Goal: Task Accomplishment & Management: Complete application form

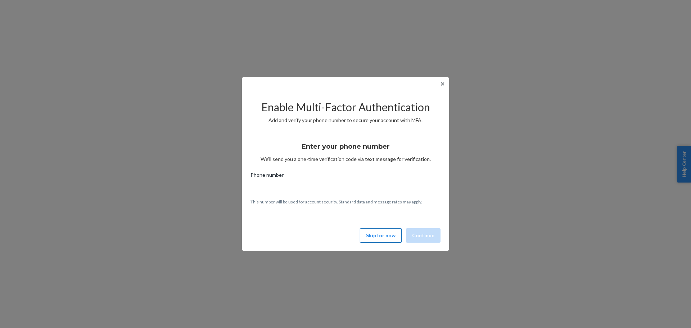
drag, startPoint x: 0, startPoint y: 0, endPoint x: 390, endPoint y: 238, distance: 456.3
click at [390, 238] on button "Skip for now" at bounding box center [381, 235] width 42 height 14
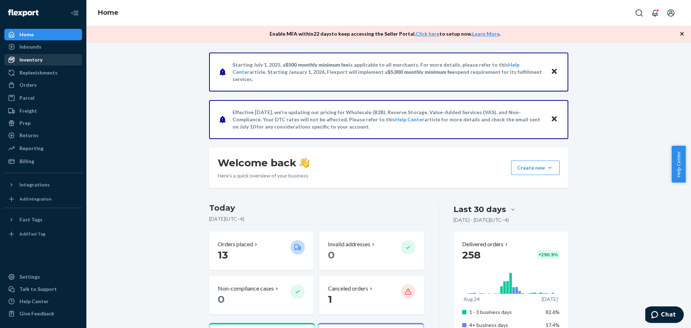
click at [38, 58] on div "Inventory" at bounding box center [30, 59] width 23 height 7
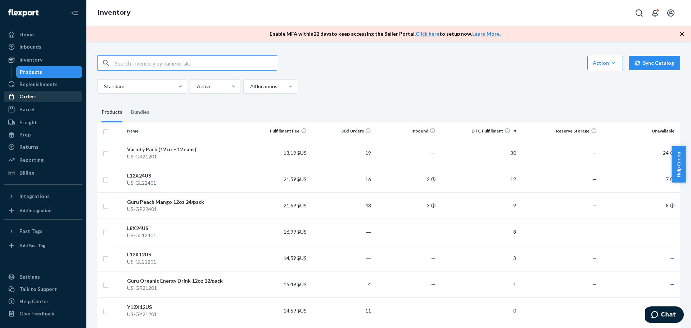
click at [30, 96] on div "Orders" at bounding box center [27, 96] width 17 height 7
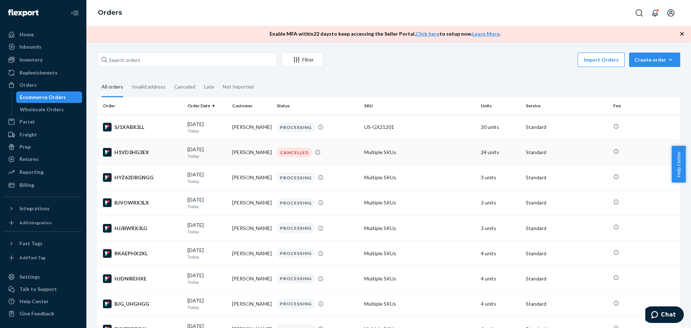
click at [127, 153] on div "H1VD3HG3EX" at bounding box center [142, 152] width 79 height 9
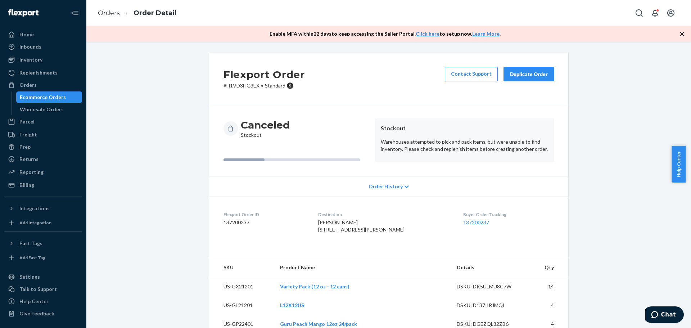
click at [526, 75] on div "Duplicate Order" at bounding box center [529, 74] width 38 height 7
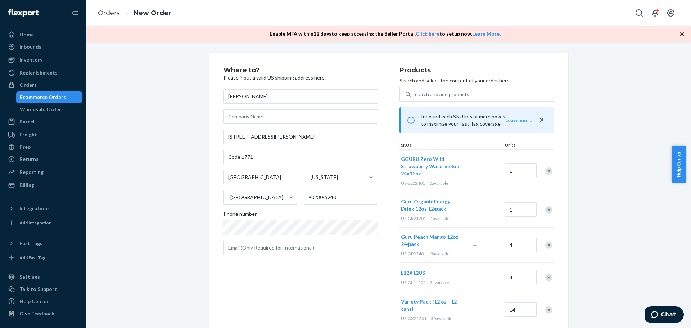
click at [547, 171] on div "Remove Item" at bounding box center [548, 170] width 7 height 7
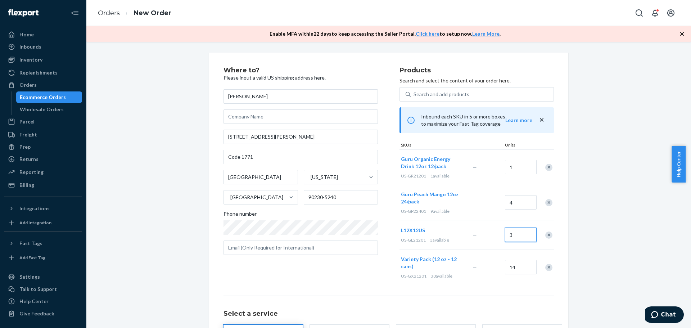
type input "3"
click at [631, 216] on div "Where to? Please input a valid US shipping address here. Helene Johansson 5215 …" at bounding box center [389, 228] width 594 height 351
click at [521, 266] on input "14" at bounding box center [521, 267] width 32 height 14
click at [519, 267] on input "14" at bounding box center [521, 267] width 32 height 14
drag, startPoint x: 519, startPoint y: 267, endPoint x: 504, endPoint y: 267, distance: 15.1
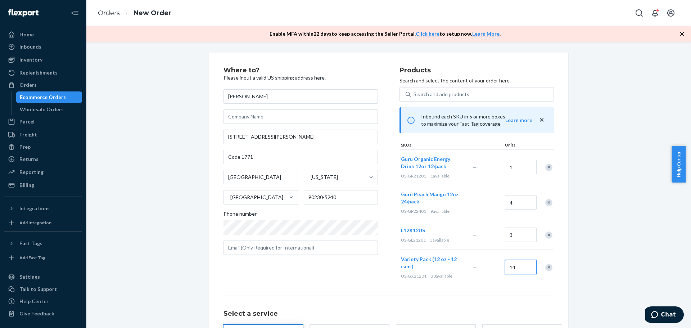
click at [505, 267] on input "14" at bounding box center [521, 267] width 32 height 14
click at [603, 252] on div "Where to? Please input a valid US shipping address here. Helene Johansson 5215 …" at bounding box center [389, 228] width 594 height 351
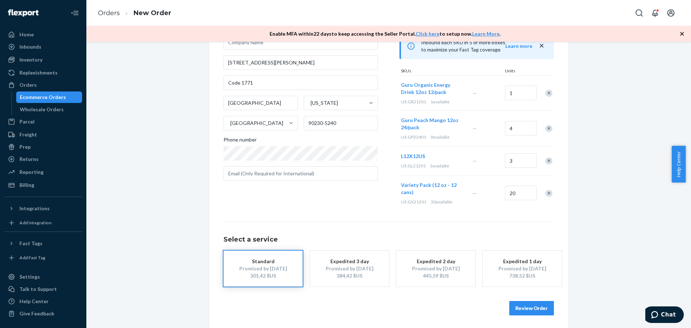
scroll to position [76, 0]
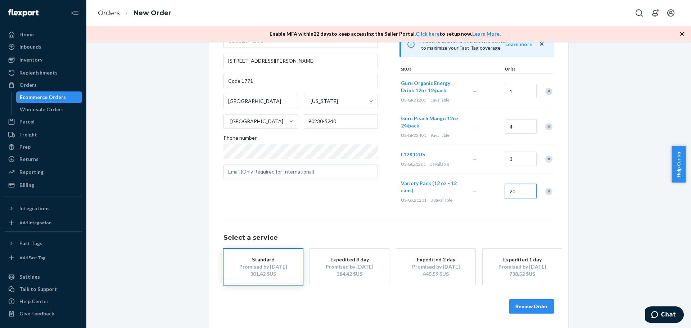
click at [518, 193] on input "20" at bounding box center [521, 191] width 32 height 14
click at [520, 194] on input "16" at bounding box center [521, 191] width 32 height 14
type input "14"
click at [535, 215] on div "Where to? Please input a valid US shipping address here. Helene Johansson 5215 …" at bounding box center [389, 152] width 330 height 323
click at [530, 307] on button "Review Order" at bounding box center [531, 306] width 45 height 14
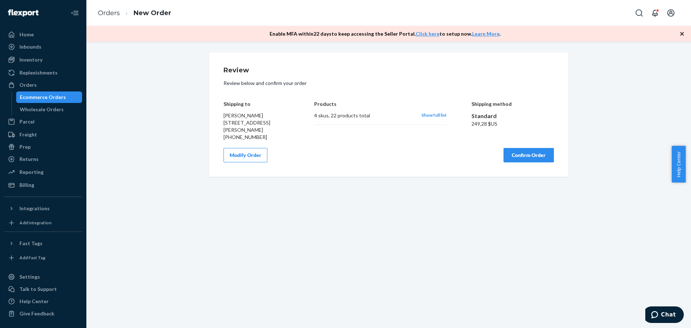
scroll to position [0, 0]
click at [521, 161] on button "Confirm Order" at bounding box center [529, 155] width 50 height 14
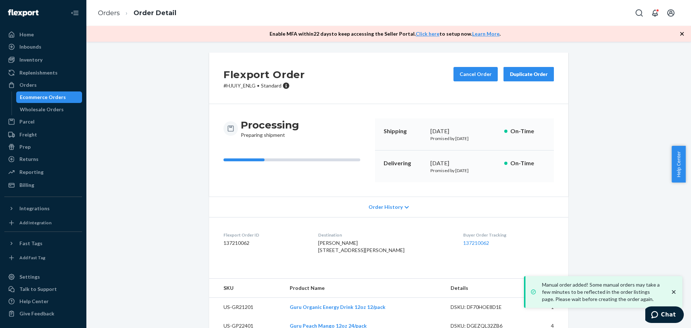
click at [673, 291] on icon "close toast" at bounding box center [674, 292] width 4 height 4
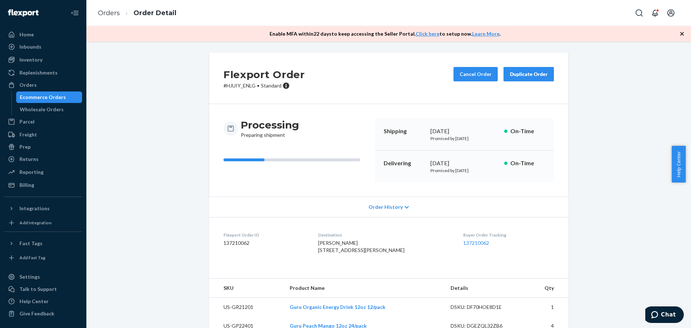
click at [48, 94] on div "Ecommerce Orders" at bounding box center [43, 97] width 46 height 7
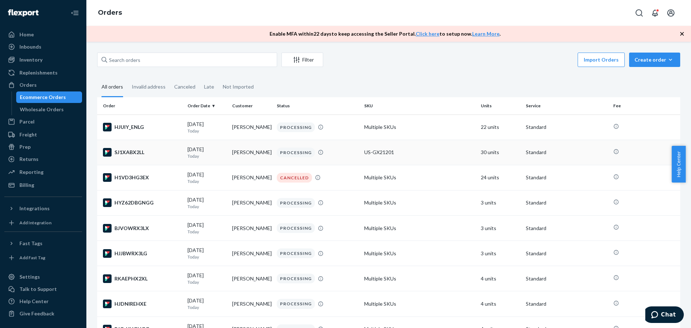
click at [128, 153] on div "SJ1XABX2LL" at bounding box center [142, 152] width 79 height 9
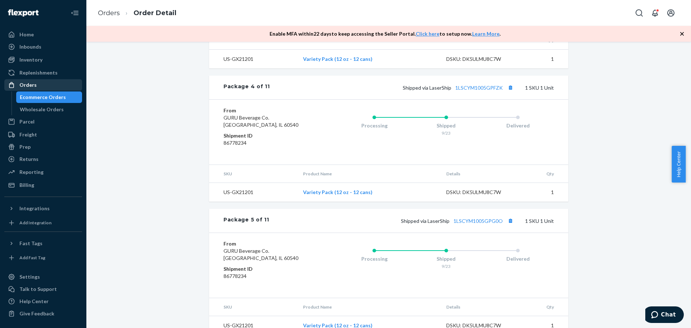
scroll to position [567, 0]
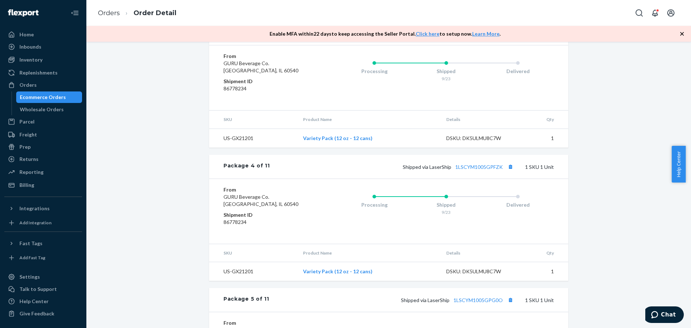
drag, startPoint x: 42, startPoint y: 96, endPoint x: 365, endPoint y: 162, distance: 329.2
click at [43, 96] on div "Ecommerce Orders" at bounding box center [43, 97] width 46 height 7
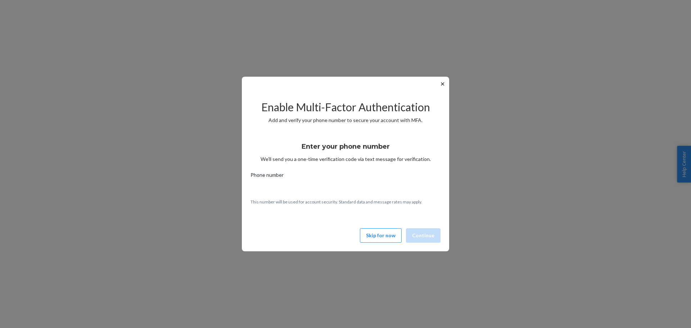
click at [389, 235] on button "Skip for now" at bounding box center [381, 235] width 42 height 14
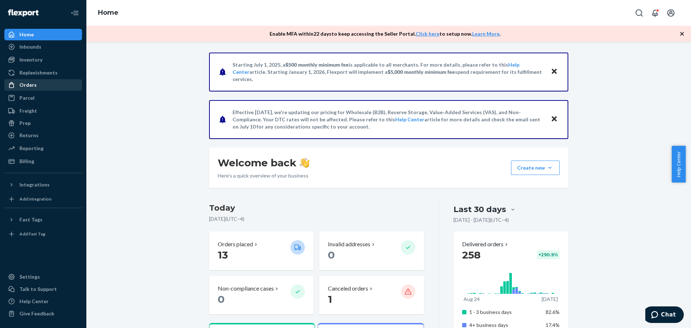
click at [35, 84] on div "Orders" at bounding box center [27, 84] width 17 height 7
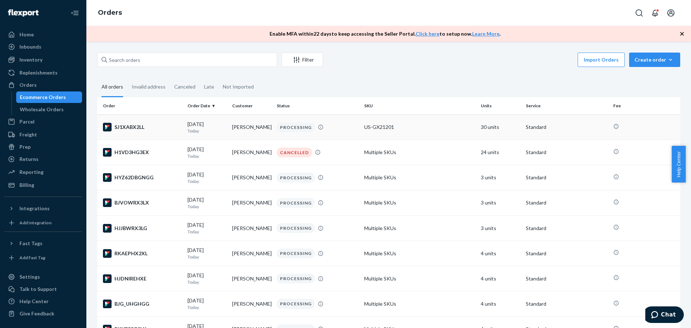
click at [136, 129] on div "SJ1XABX2LL" at bounding box center [142, 127] width 79 height 9
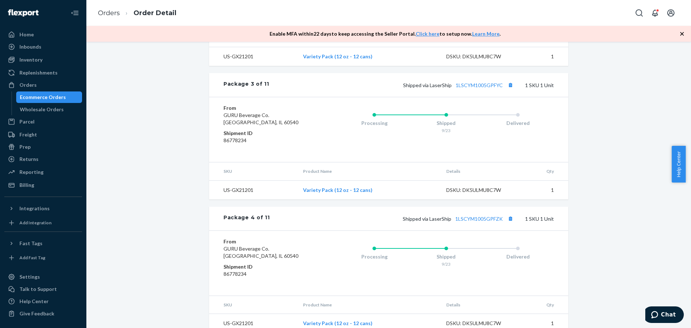
scroll to position [360, 0]
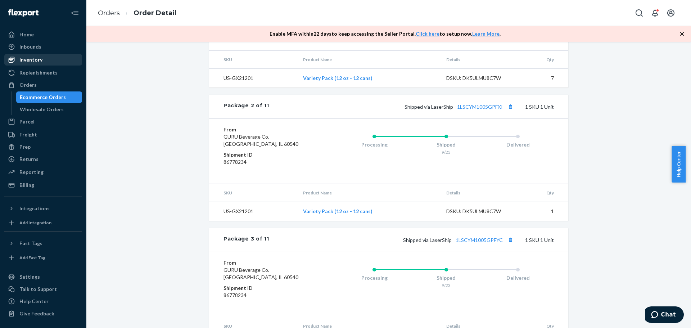
click at [36, 59] on div "Inventory" at bounding box center [30, 59] width 23 height 7
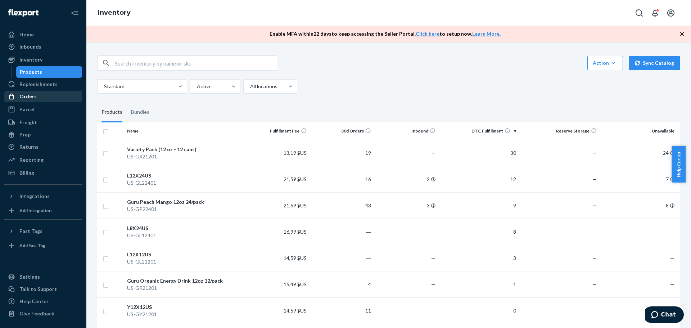
click at [33, 97] on div "Orders" at bounding box center [27, 96] width 17 height 7
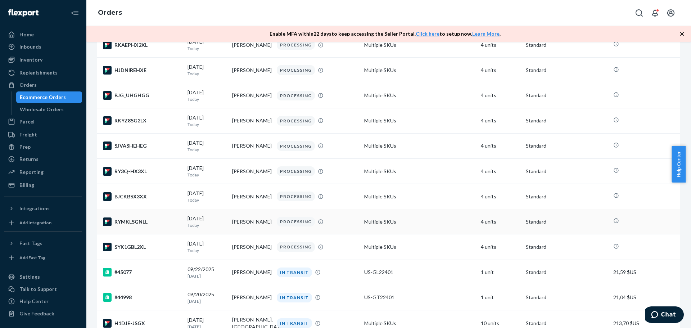
scroll to position [300, 0]
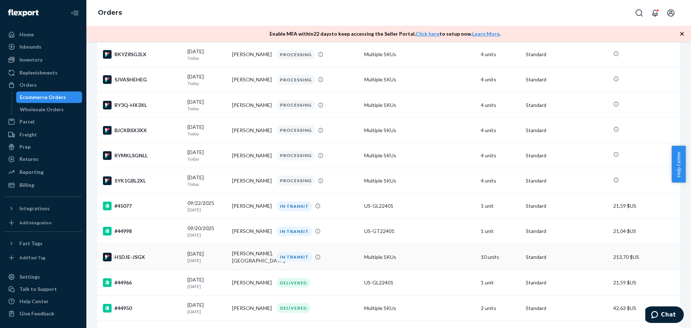
click at [122, 260] on div "H1DJE-JSGX" at bounding box center [142, 257] width 79 height 9
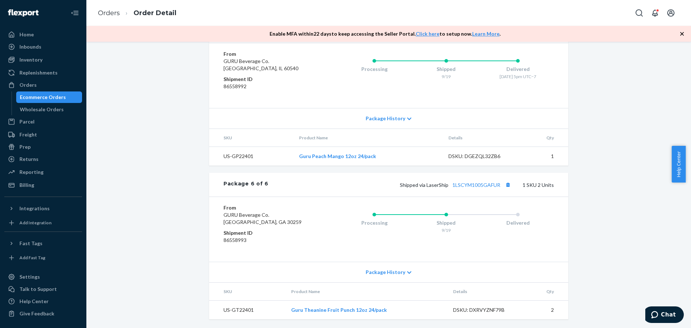
scroll to position [979, 0]
click at [481, 187] on link "1LSCYM1005GAFUR" at bounding box center [477, 185] width 48 height 6
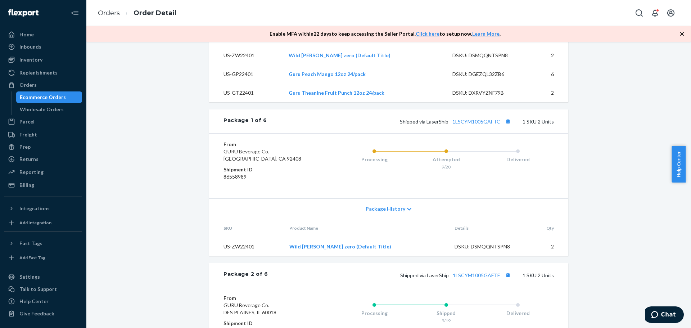
scroll to position [259, 0]
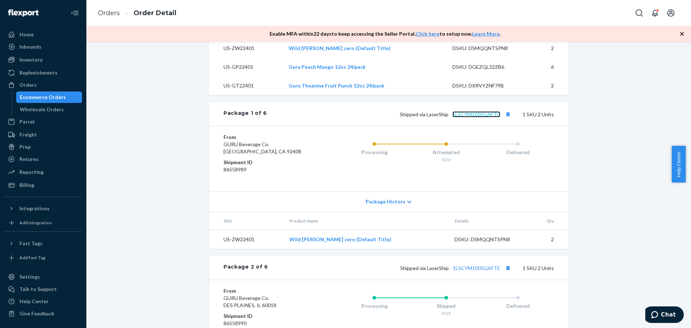
click at [486, 117] on link "1LSCYM1005GAFTC" at bounding box center [477, 114] width 48 height 6
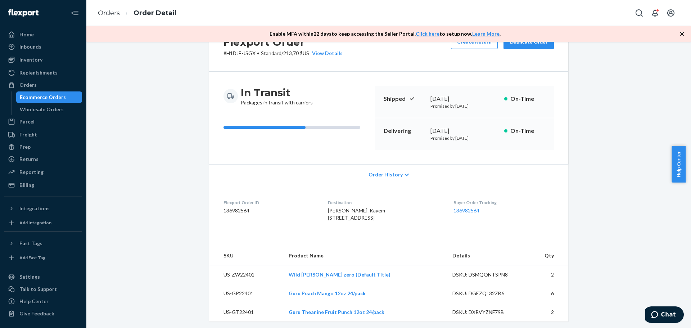
scroll to position [0, 0]
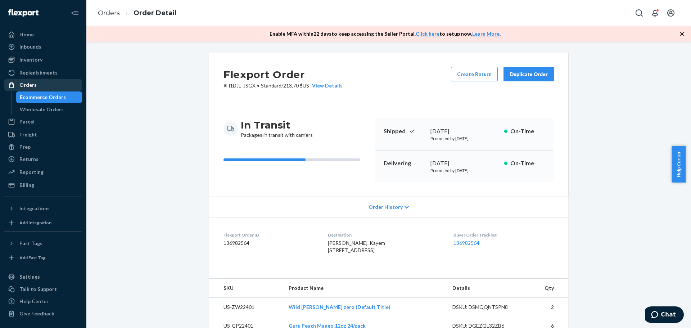
click at [38, 85] on div "Orders" at bounding box center [43, 85] width 76 height 10
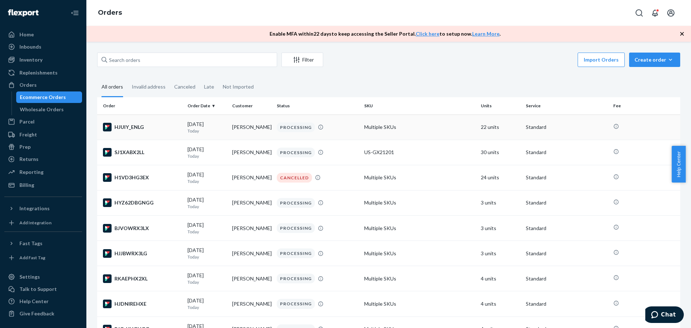
click at [135, 130] on div "HJUIY_ENLG" at bounding box center [142, 127] width 79 height 9
